Goal: Information Seeking & Learning: Learn about a topic

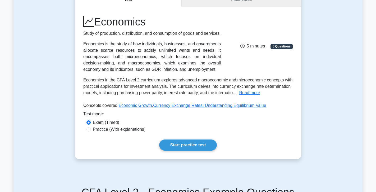
scroll to position [60, 0]
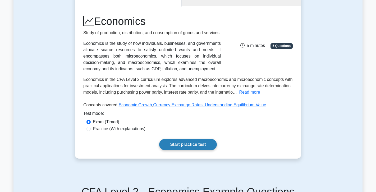
click at [181, 150] on link "Start practice test" at bounding box center [187, 144] width 57 height 11
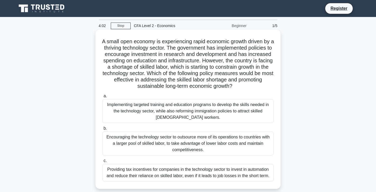
click at [184, 145] on div "Encouraging the technology sector to outsource more of its operations to countr…" at bounding box center [188, 143] width 172 height 24
click at [102, 130] on input "b. Encouraging the technology sector to outsource more of its operations to cou…" at bounding box center [102, 128] width 0 height 3
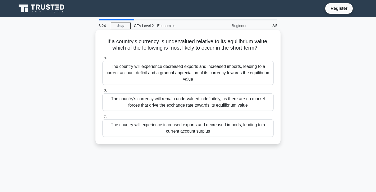
click at [158, 78] on div "The country will experience decreased exports and increased imports, leading to…" at bounding box center [188, 73] width 172 height 24
click at [102, 60] on input "a. The country will experience decreased exports and increased imports, leading…" at bounding box center [102, 57] width 0 height 3
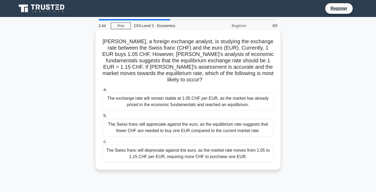
click at [196, 147] on div "The Swiss franc will depreciate against the euro, as the market rate moves from…" at bounding box center [188, 153] width 172 height 17
click at [102, 143] on input "c. The Swiss franc will depreciate against the euro, as the market rate moves f…" at bounding box center [102, 141] width 0 height 3
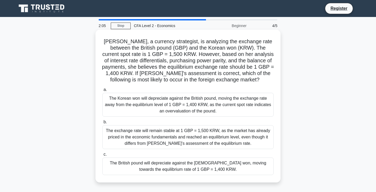
click at [196, 167] on div "The British pound will depreciate against the Korean won, moving towards the eq…" at bounding box center [188, 165] width 172 height 17
click at [102, 156] on input "c. The British pound will depreciate against the Korean won, moving towards the…" at bounding box center [102, 153] width 0 height 3
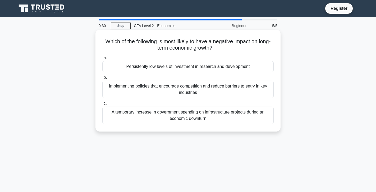
click at [194, 68] on div "Persistently low levels of investment in research and development" at bounding box center [188, 66] width 172 height 11
click at [102, 60] on input "a. Persistently low levels of investment in research and development" at bounding box center [102, 57] width 0 height 3
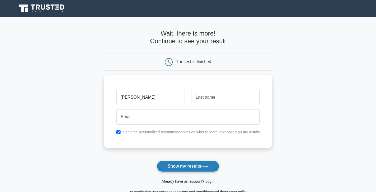
type input "[PERSON_NAME]"
click at [176, 166] on button "Show my results" at bounding box center [188, 165] width 62 height 11
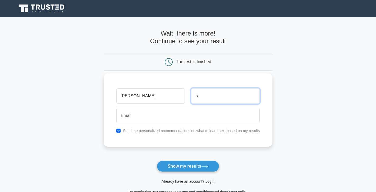
type input "s"
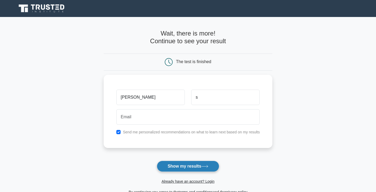
click at [199, 167] on button "Show my results" at bounding box center [188, 165] width 62 height 11
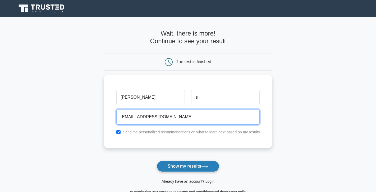
type input "[EMAIL_ADDRESS][DOMAIN_NAME]"
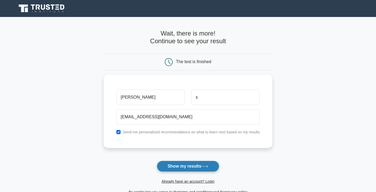
click at [193, 167] on button "Show my results" at bounding box center [188, 165] width 62 height 11
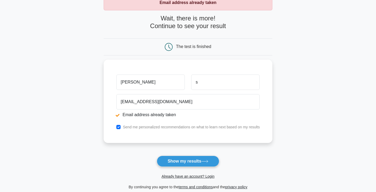
scroll to position [36, 0]
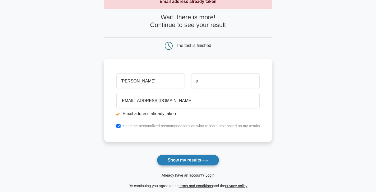
click at [183, 161] on button "Show my results" at bounding box center [188, 159] width 62 height 11
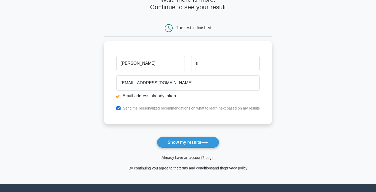
scroll to position [53, 0]
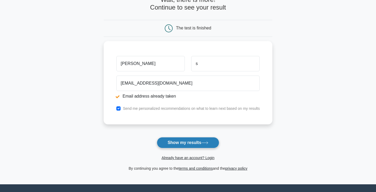
click at [190, 144] on button "Show my results" at bounding box center [188, 142] width 62 height 11
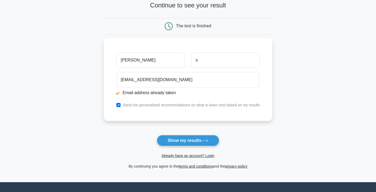
scroll to position [55, 0]
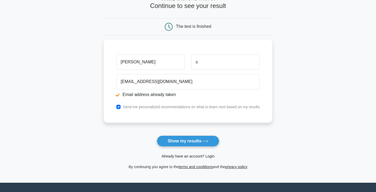
click at [177, 156] on link "Already have an account? Login" at bounding box center [188, 156] width 53 height 4
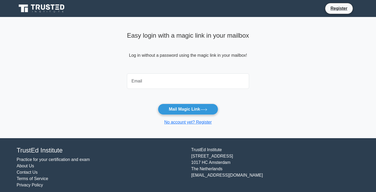
click at [160, 83] on input "email" at bounding box center [188, 80] width 122 height 15
type input "[EMAIL_ADDRESS][DOMAIN_NAME]"
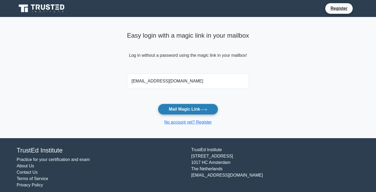
click at [177, 112] on button "Mail Magic Link" at bounding box center [188, 108] width 60 height 11
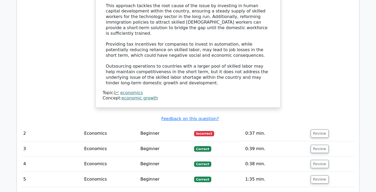
scroll to position [631, 0]
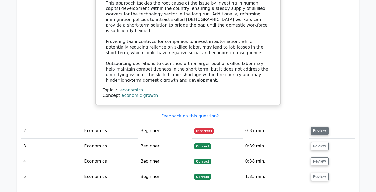
click at [322, 127] on button "Review" at bounding box center [320, 131] width 18 height 8
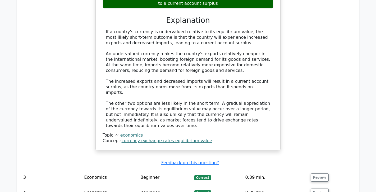
scroll to position [864, 0]
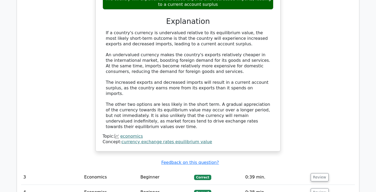
click at [209, 174] on span "Correct" at bounding box center [202, 176] width 17 height 5
click at [320, 173] on button "Review" at bounding box center [320, 177] width 18 height 8
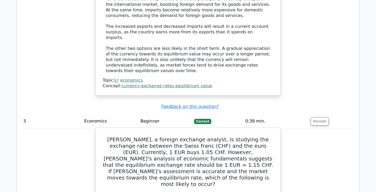
scroll to position [920, 0]
